Goal: Task Accomplishment & Management: Use online tool/utility

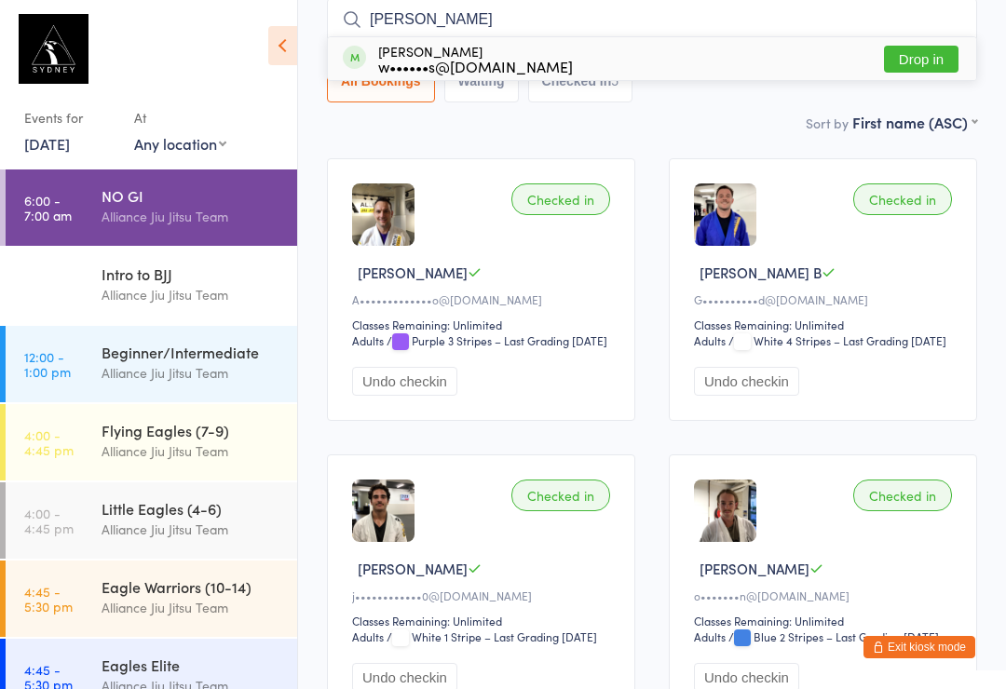
type input "[PERSON_NAME]"
click at [927, 59] on button "Drop in" at bounding box center [921, 59] width 74 height 27
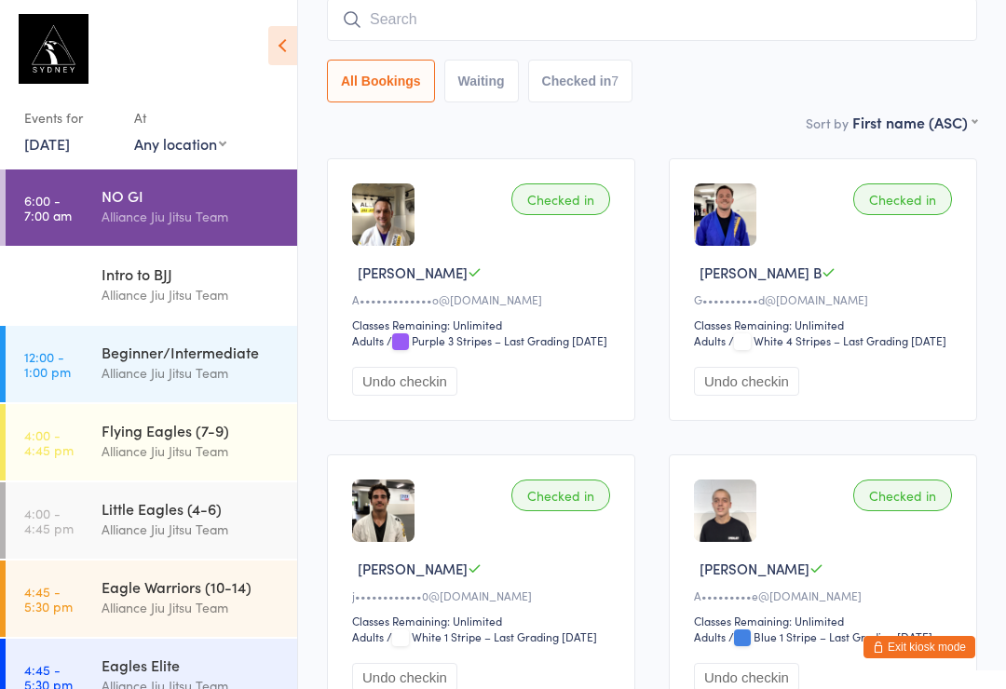
click at [240, 371] on div "Alliance Jiu Jitsu Team" at bounding box center [191, 372] width 180 height 21
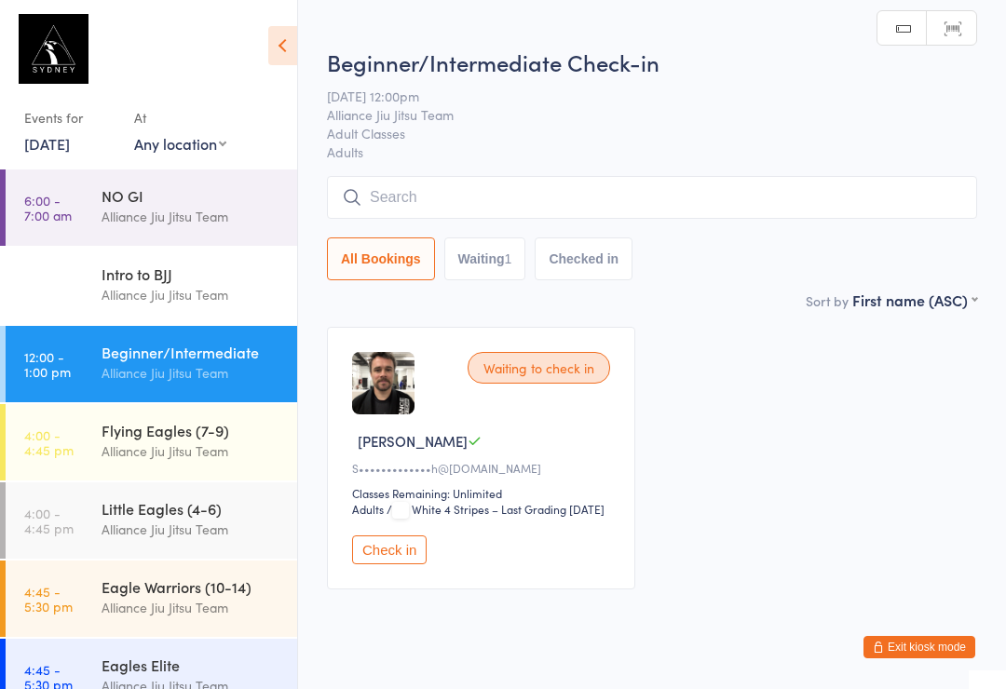
click at [621, 203] on input "search" at bounding box center [652, 197] width 650 height 43
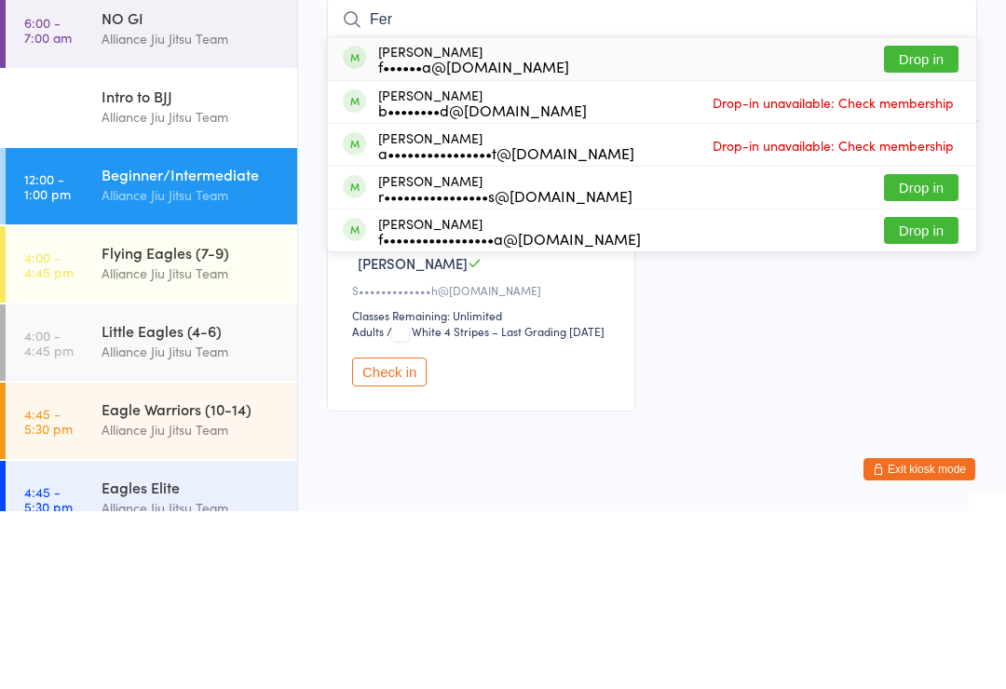
type input "Fer"
click at [698, 215] on div "[PERSON_NAME] f••••••a@[DOMAIN_NAME] Drop in" at bounding box center [652, 236] width 648 height 43
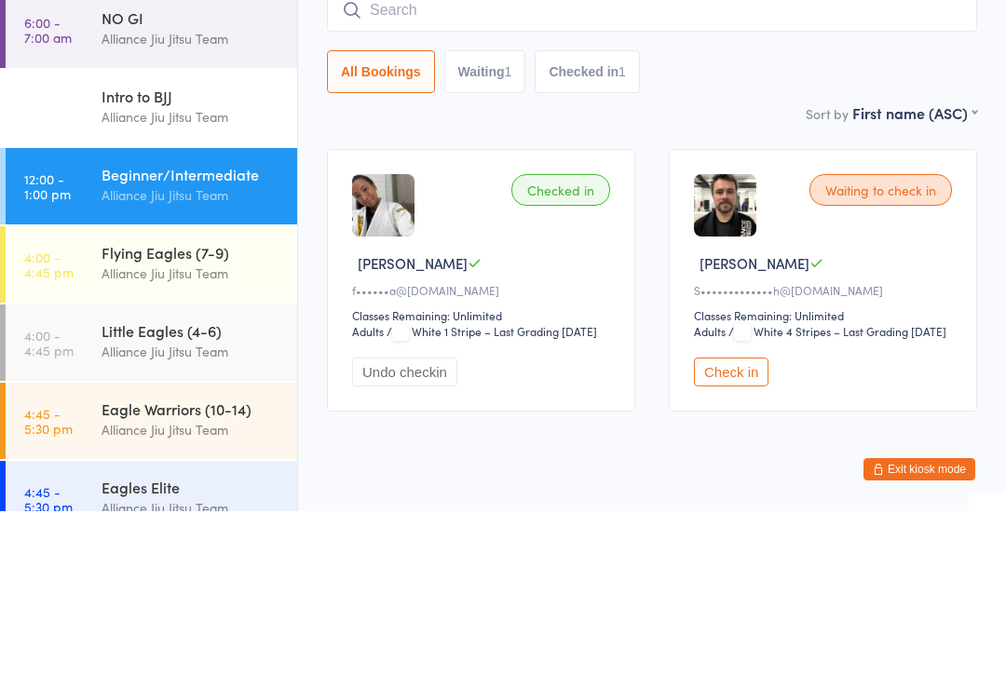
click at [894, 310] on div "Checked in [PERSON_NAME] C f••••••a@[DOMAIN_NAME] Classes Remaining: Unlimited …" at bounding box center [651, 458] width 683 height 296
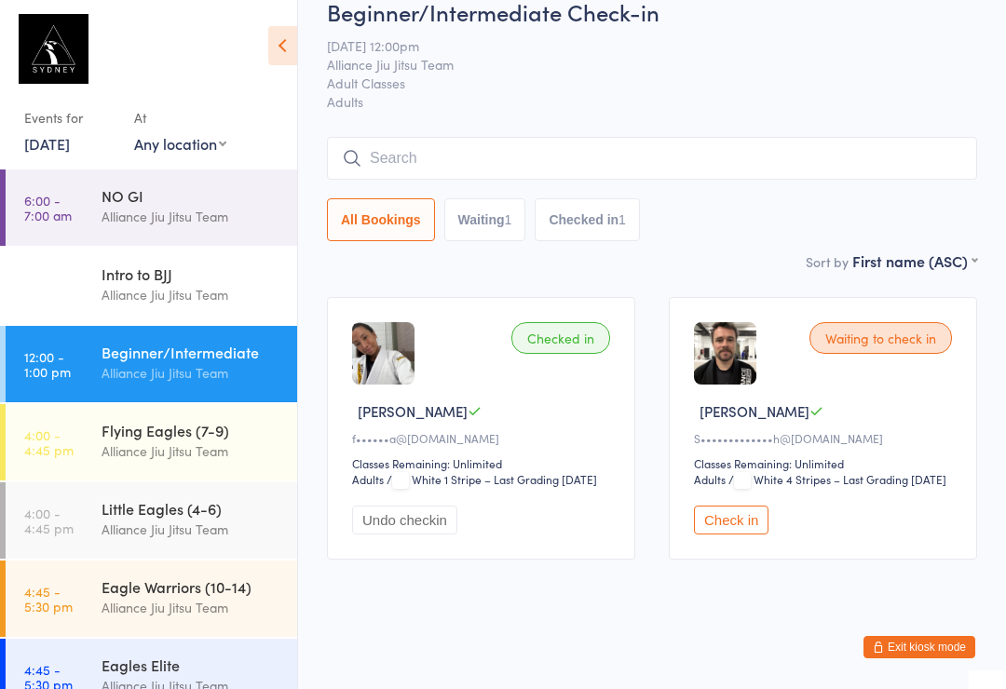
click at [879, 322] on div "Waiting to check in" at bounding box center [880, 338] width 142 height 32
click at [739, 511] on button "Check in" at bounding box center [731, 520] width 74 height 29
click at [580, 137] on input "search" at bounding box center [652, 158] width 650 height 43
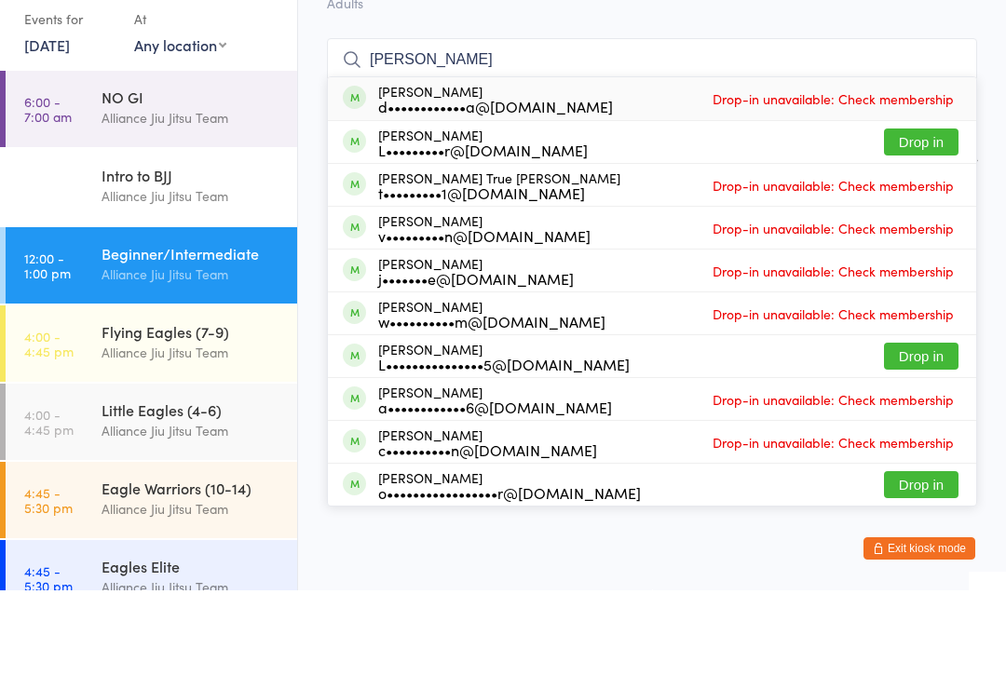
type input "[PERSON_NAME]"
click at [927, 227] on button "Drop in" at bounding box center [921, 240] width 74 height 27
